Goal: Navigation & Orientation: Find specific page/section

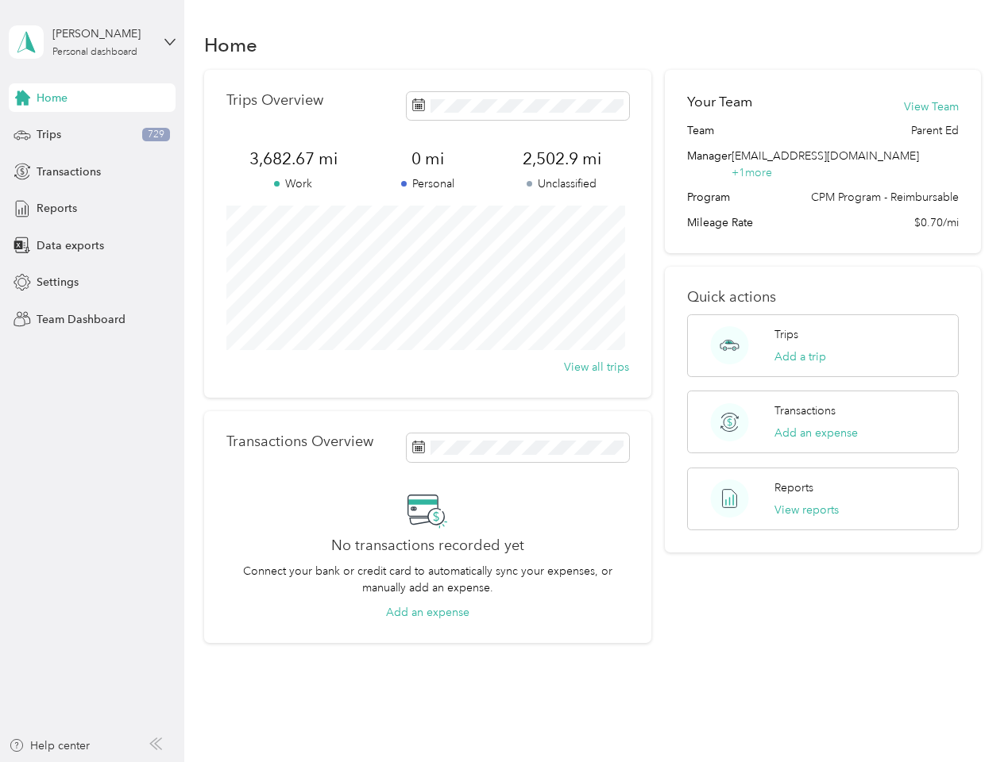
click at [504, 381] on div "Trips Overview 3,682.67 mi Work 0 mi Personal 2,502.9 mi Unclassified View all …" at bounding box center [427, 234] width 447 height 328
click at [92, 42] on div "[PERSON_NAME]" at bounding box center [101, 33] width 99 height 17
click at [22, 98] on div "You’re signed in as [EMAIL_ADDRESS][DOMAIN_NAME] Team dashboard Personal dashbo…" at bounding box center [176, 139] width 334 height 162
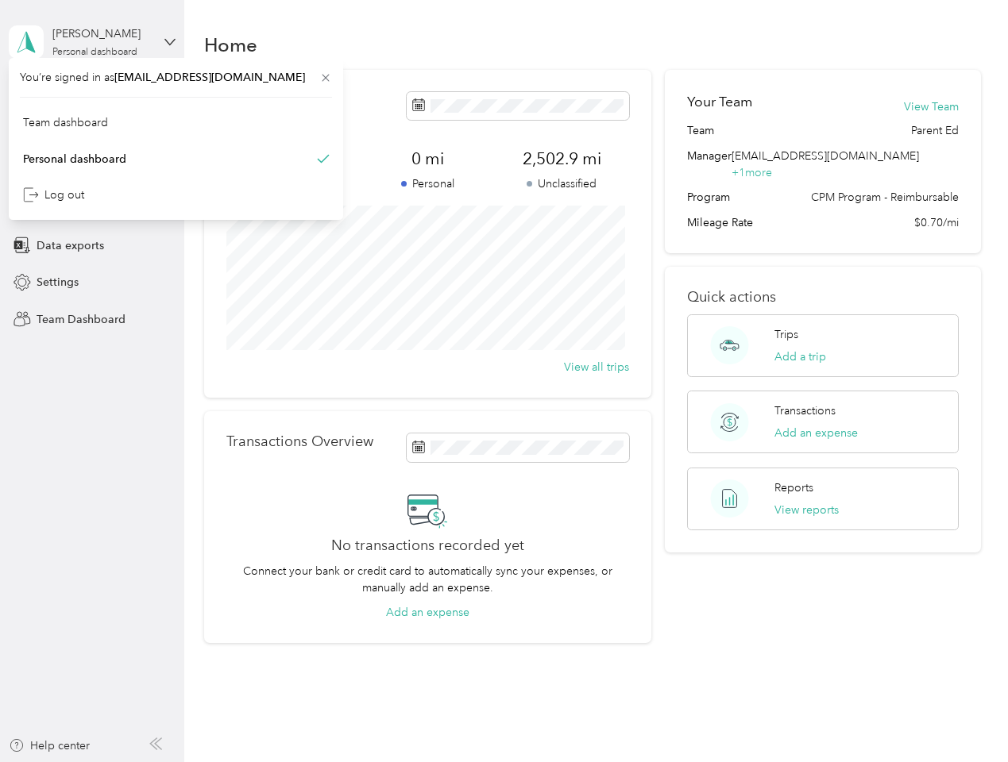
click at [92, 135] on div "Trips 729" at bounding box center [92, 135] width 167 height 29
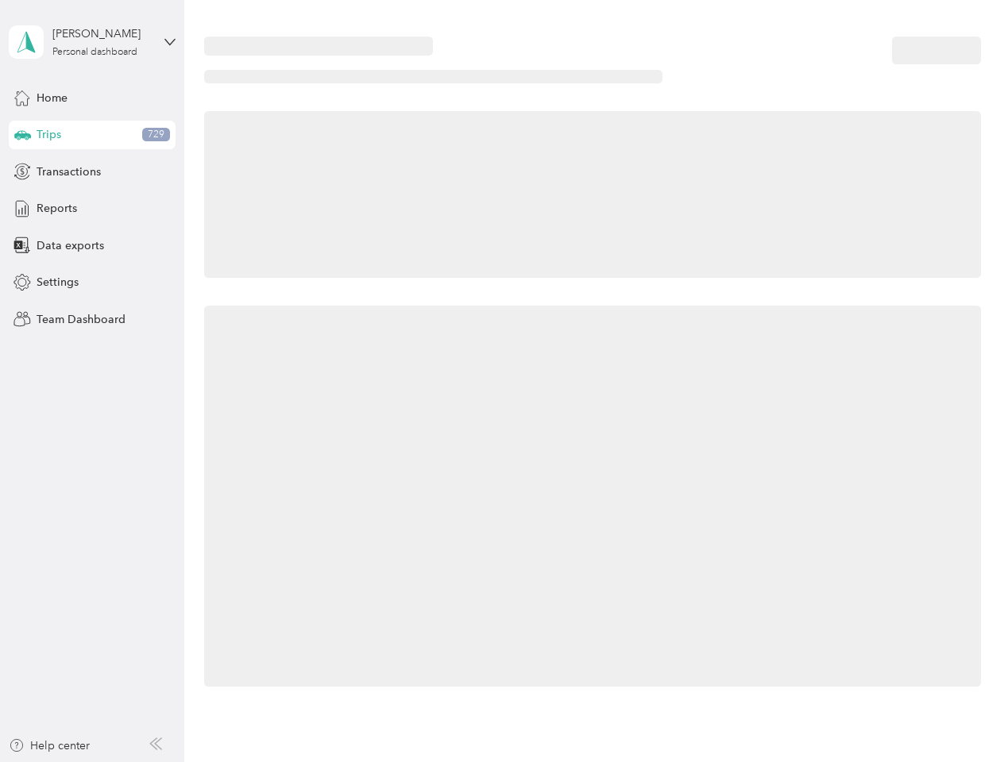
click at [22, 135] on icon at bounding box center [22, 134] width 17 height 8
click at [92, 172] on span "Transactions" at bounding box center [69, 172] width 64 height 17
click at [22, 172] on icon at bounding box center [22, 171] width 17 height 17
